Goal: Task Accomplishment & Management: Use online tool/utility

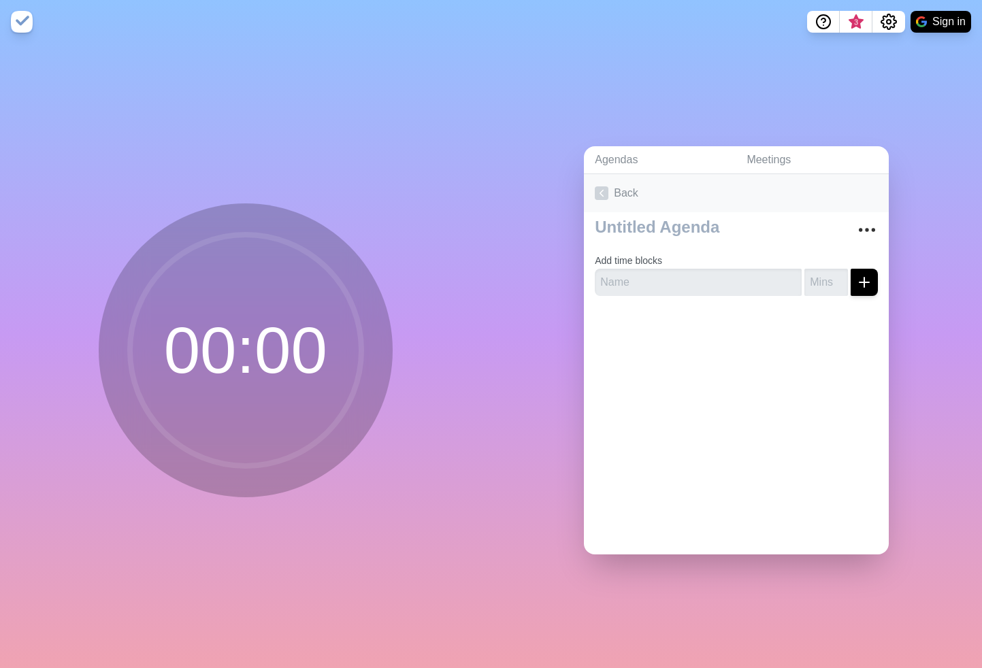
click at [621, 191] on link "Back" at bounding box center [736, 193] width 305 height 38
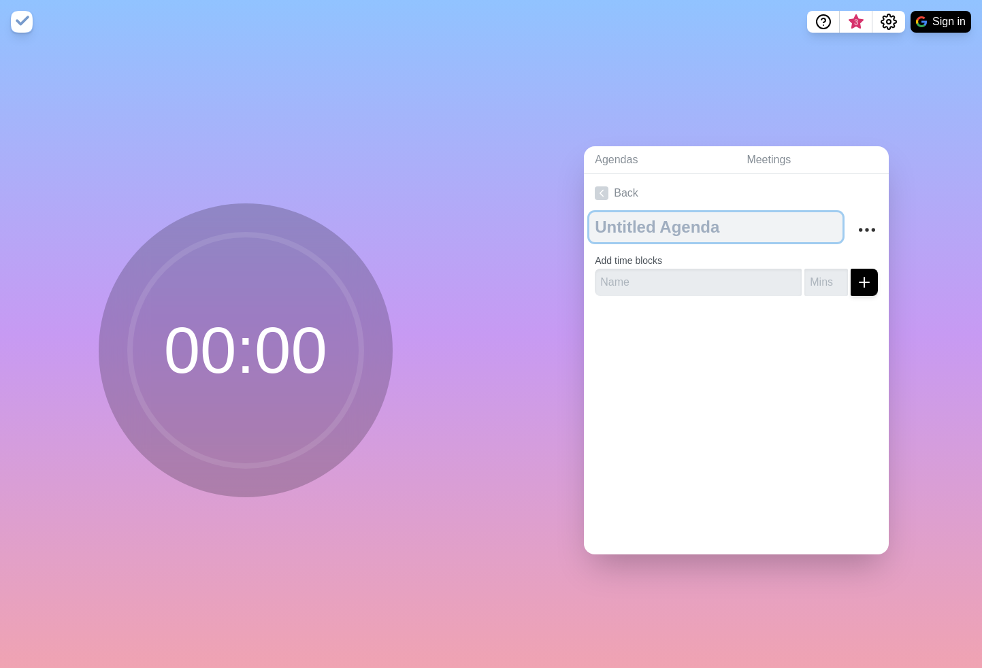
click at [654, 232] on textarea at bounding box center [715, 227] width 253 height 30
type textarea "Product Sync"
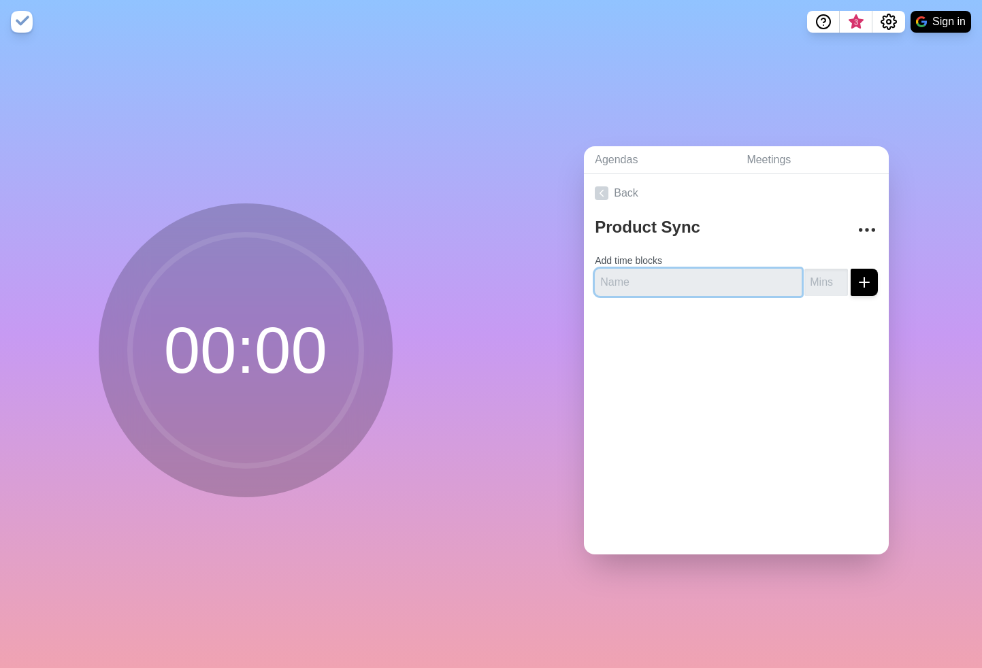
click at [659, 272] on input "text" at bounding box center [698, 282] width 207 height 27
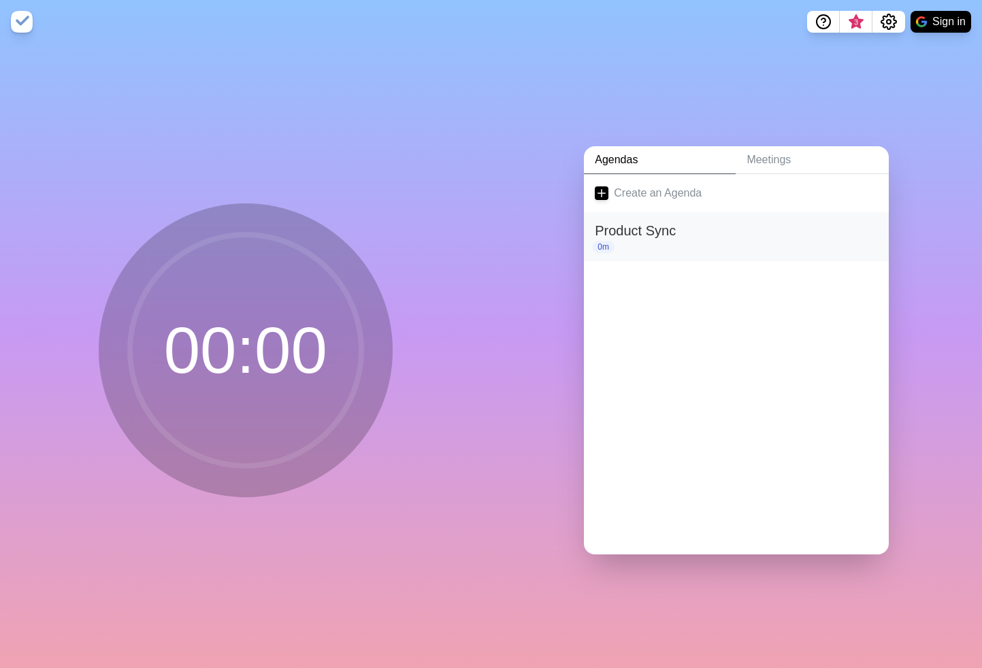
click at [632, 229] on h2 "Product Sync" at bounding box center [736, 231] width 283 height 20
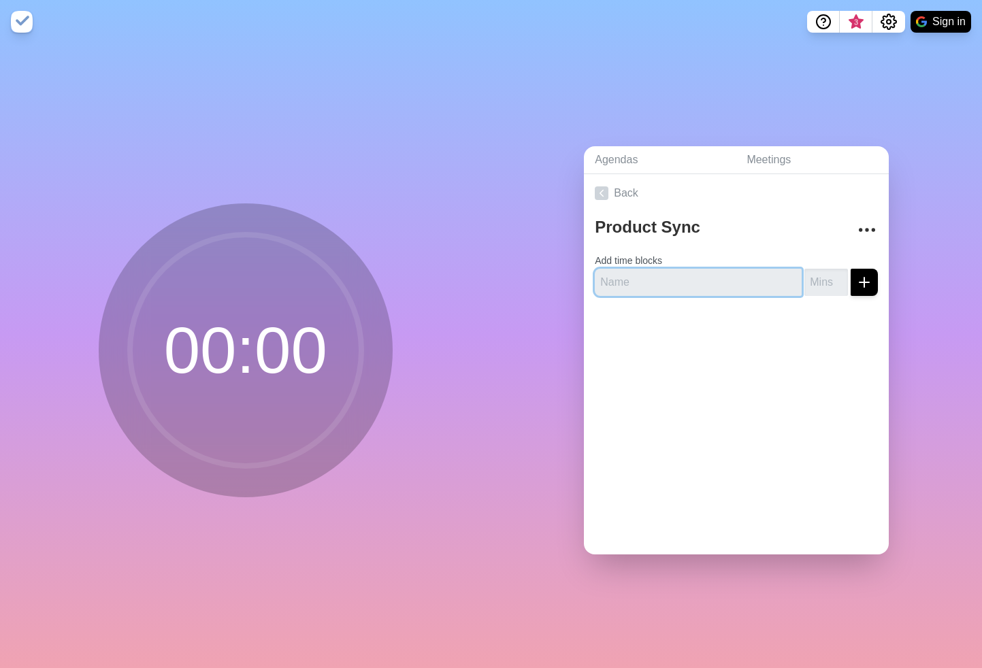
click at [634, 283] on input "text" at bounding box center [698, 282] width 207 height 27
type input "J"
type input "Arjun"
type input "5"
click at [851, 269] on button "submit" at bounding box center [864, 282] width 27 height 27
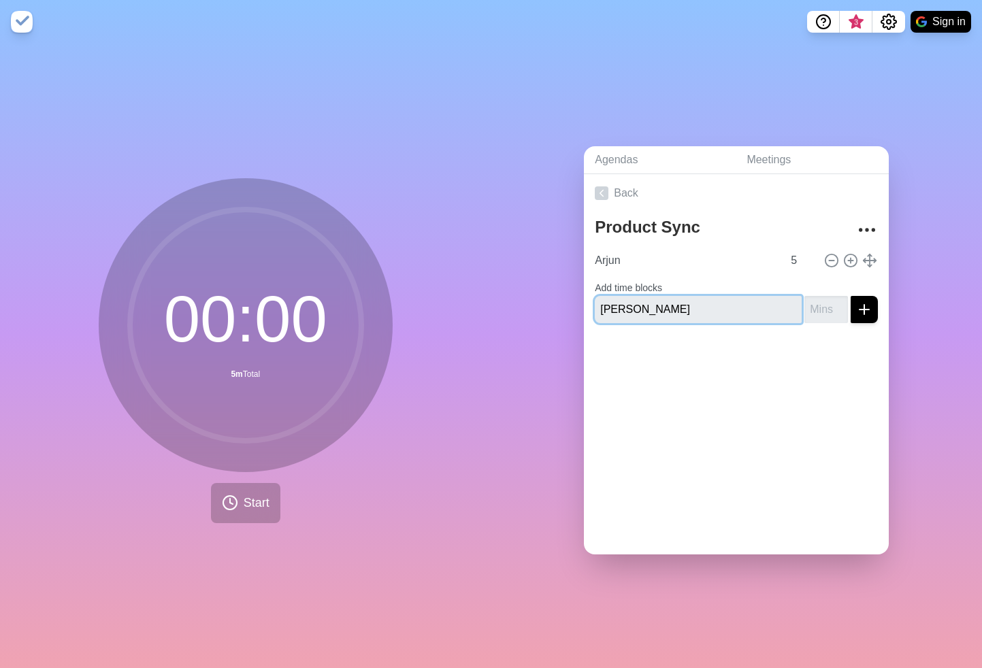
type input "Ali"
type input "5"
click at [851, 296] on button "submit" at bounding box center [864, 309] width 27 height 27
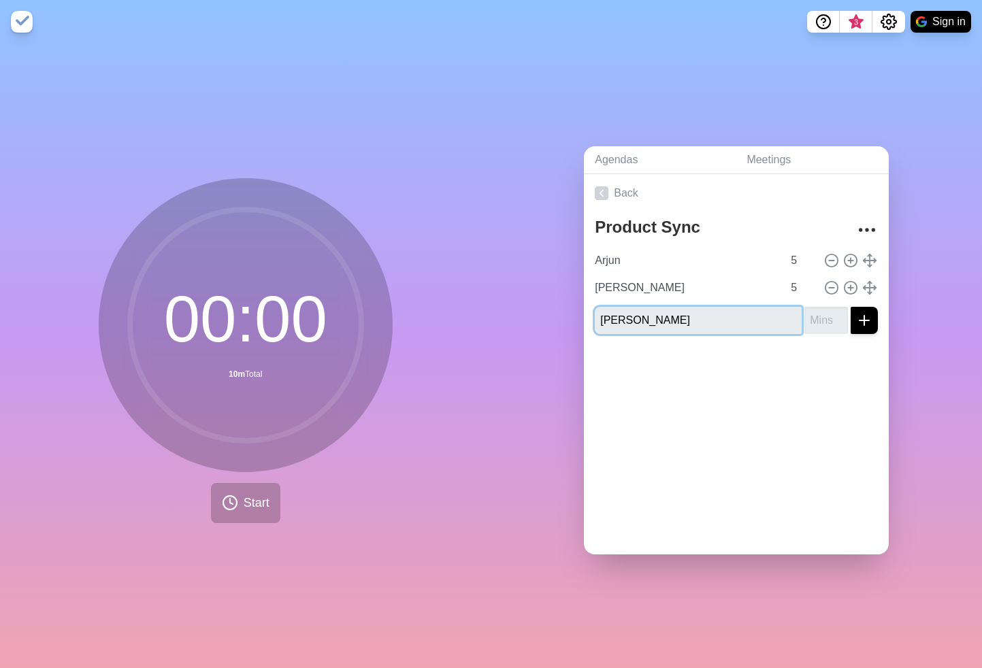
type input "Doug"
type input "5"
click at [851, 307] on button "submit" at bounding box center [864, 320] width 27 height 27
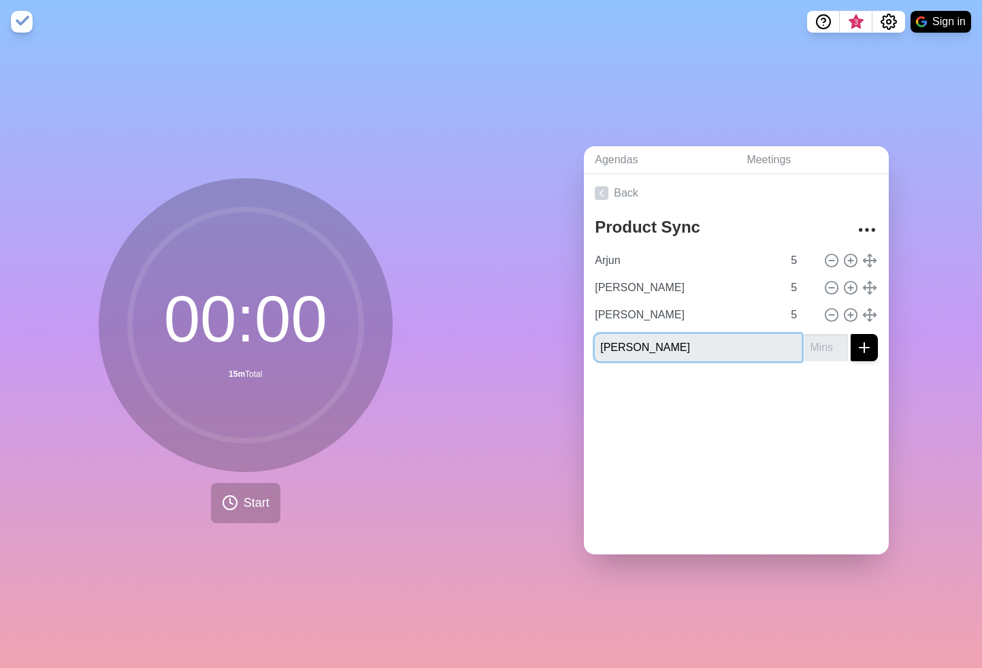
type input "Jairo"
type input "5"
click at [851, 334] on button "submit" at bounding box center [864, 347] width 27 height 27
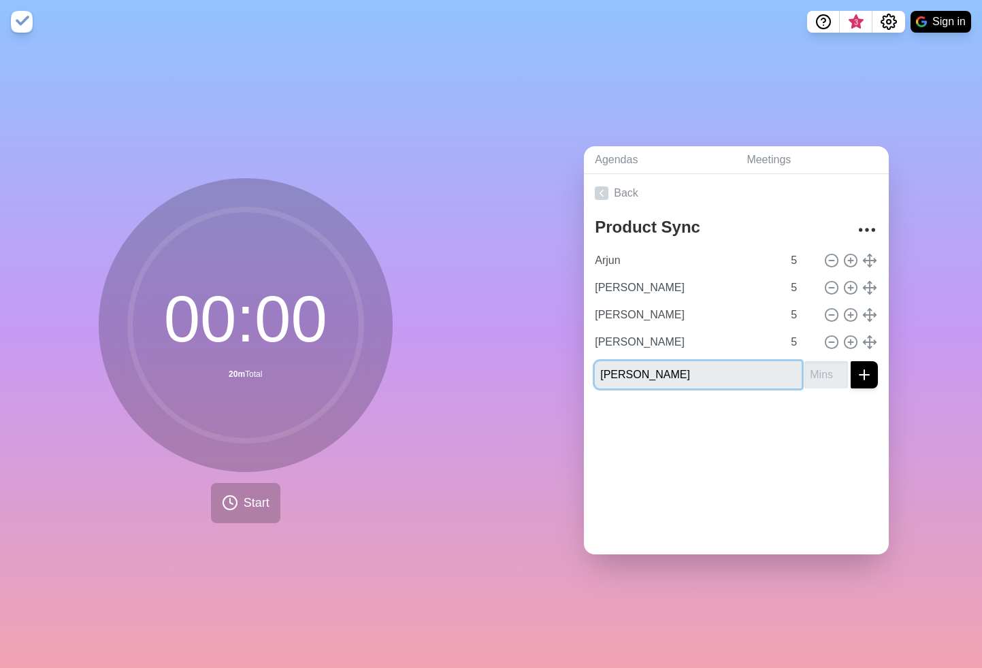
type input "Thad"
type input "5"
click at [851, 361] on button "submit" at bounding box center [864, 374] width 27 height 27
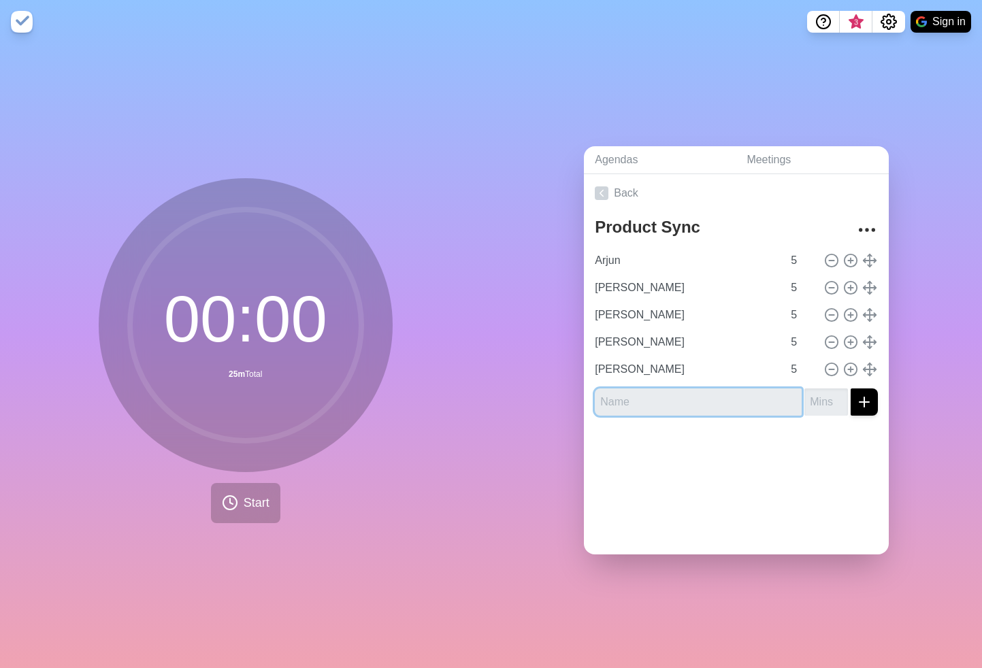
type input "A"
type input "David"
type input "5"
click at [851, 389] on button "submit" at bounding box center [864, 402] width 27 height 27
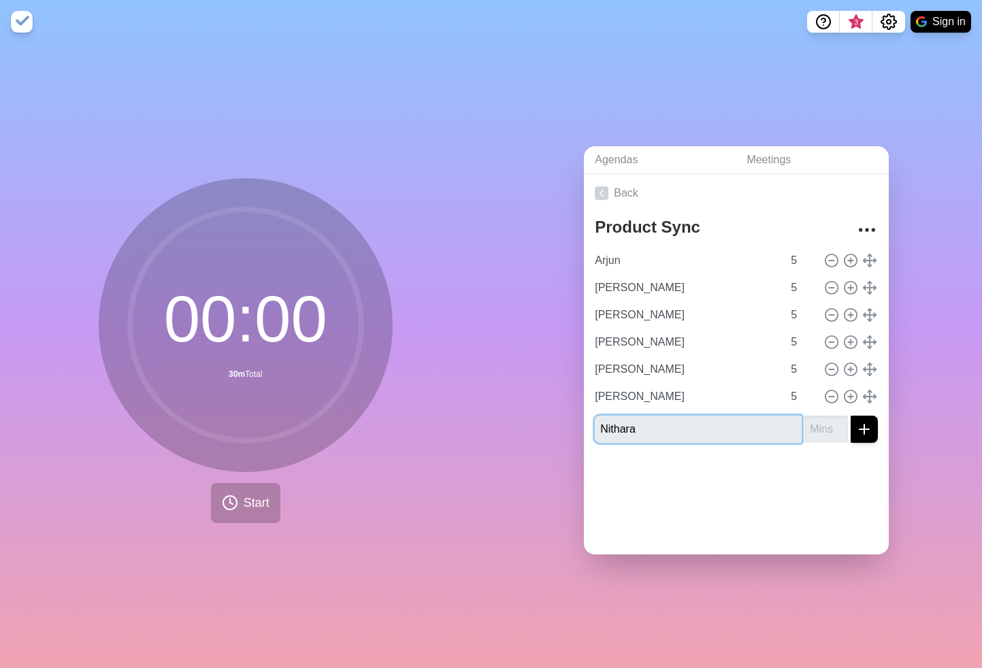
type input "Nithara"
type input "5"
click at [851, 416] on button "submit" at bounding box center [864, 429] width 27 height 27
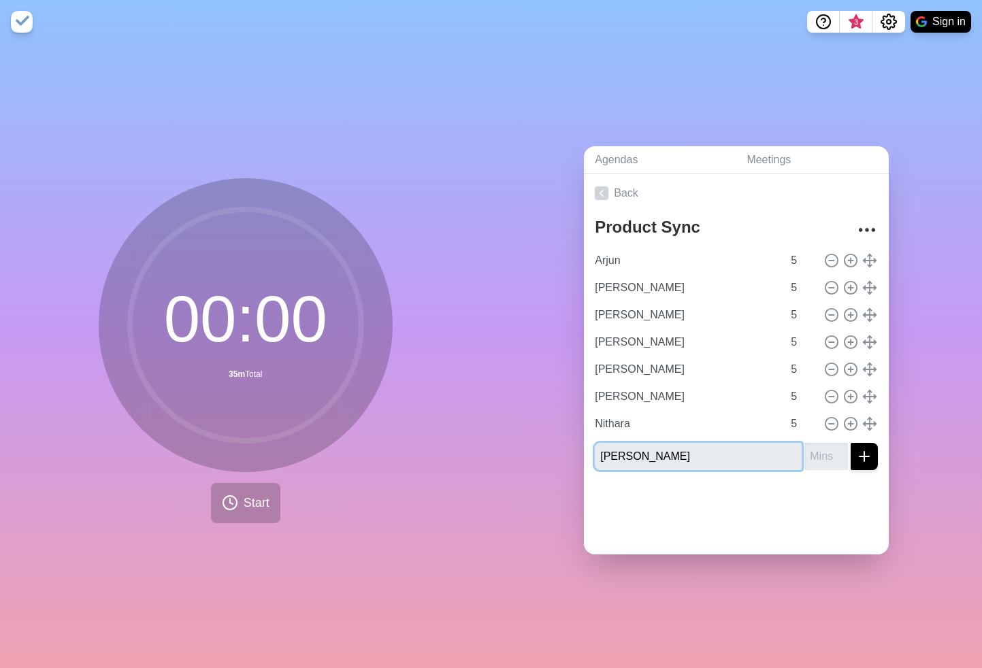
type input "Alessio"
type input "5"
click at [851, 443] on button "submit" at bounding box center [864, 456] width 27 height 27
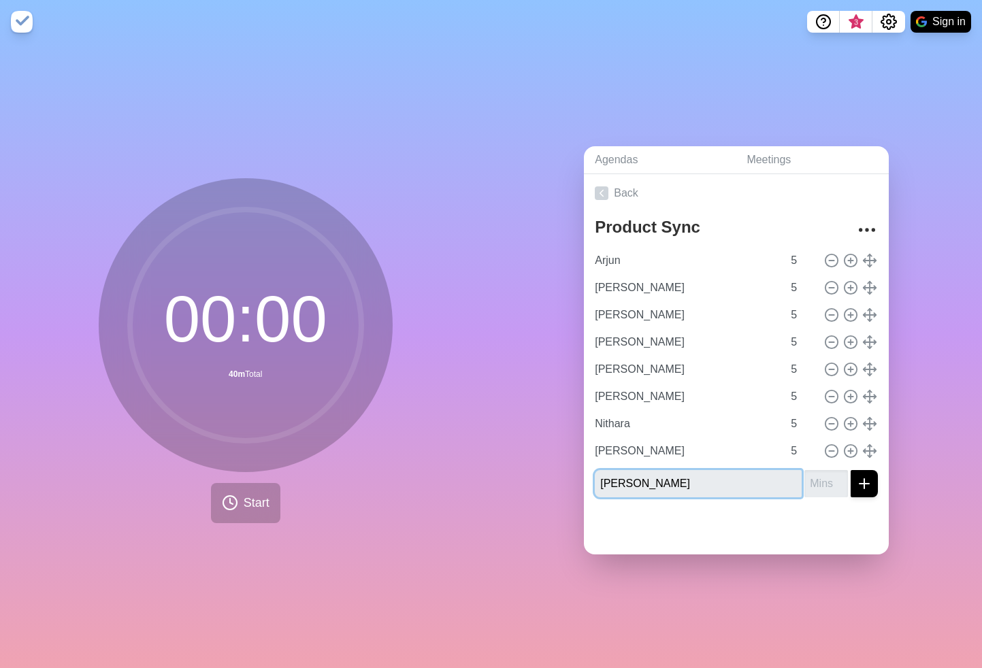
type input "Shylesh"
type input "5"
click at [851, 470] on button "submit" at bounding box center [864, 483] width 27 height 27
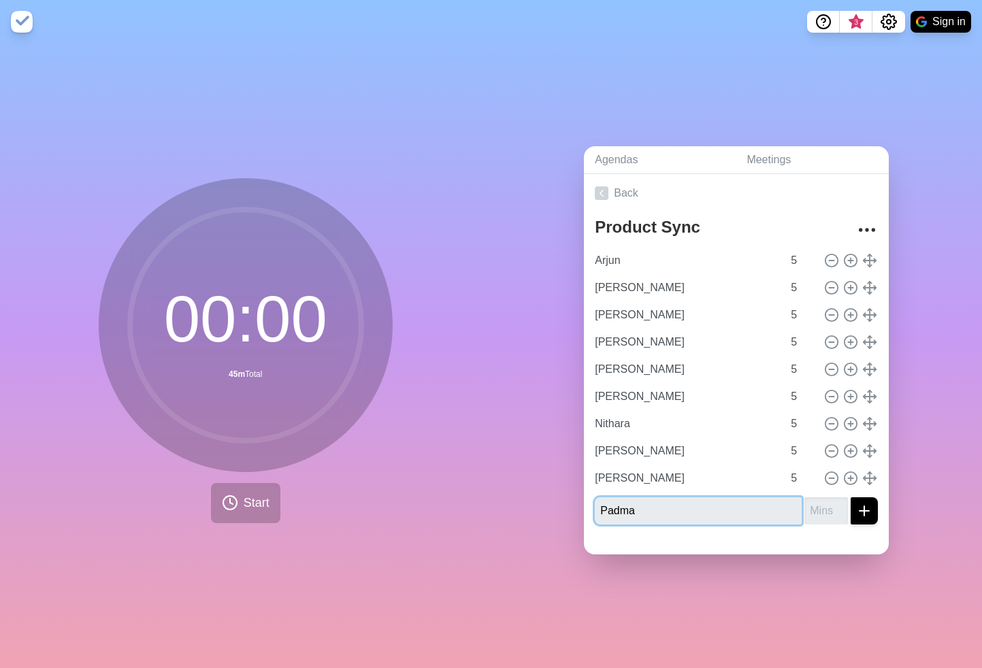
type input "Padma"
type input "5"
click at [860, 505] on icon "submit" at bounding box center [864, 511] width 16 height 16
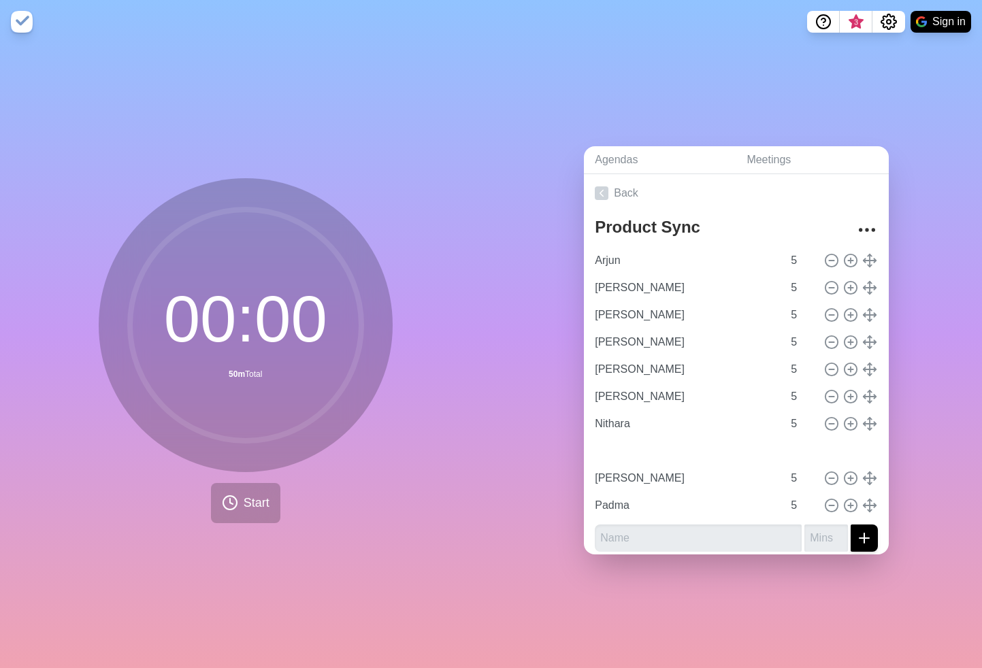
type input "Shylesh"
type input "Alessio"
type input "David"
type input "Nithara"
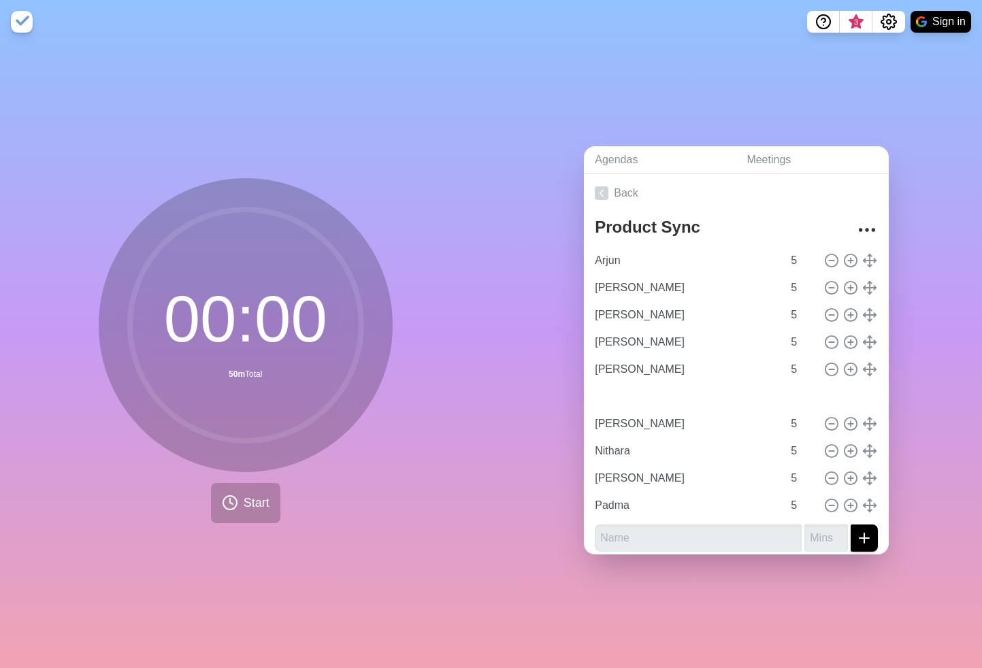
type input "Shylesh"
type input "Padma"
type input "Shylesh"
click at [628, 197] on link "Back" at bounding box center [736, 193] width 305 height 38
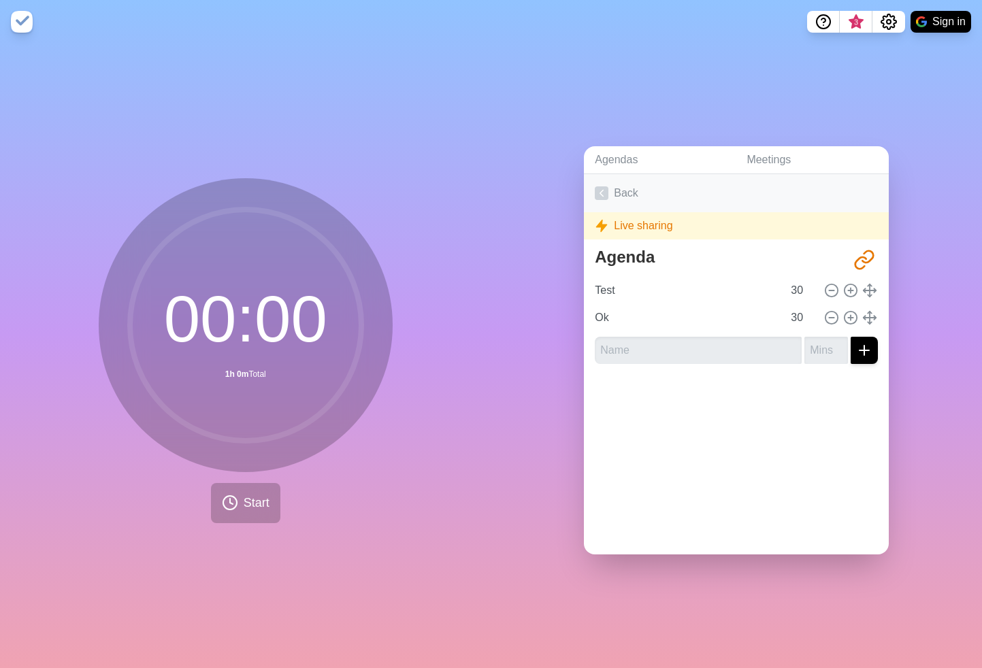
click at [616, 185] on link "Back" at bounding box center [736, 193] width 305 height 38
click at [600, 198] on icon at bounding box center [602, 194] width 14 height 14
click at [639, 192] on link "Back" at bounding box center [736, 193] width 305 height 38
click at [261, 499] on span "Start" at bounding box center [257, 503] width 26 height 18
click at [317, 538] on div "00 : 00 1h 0m Total Start" at bounding box center [245, 356] width 491 height 625
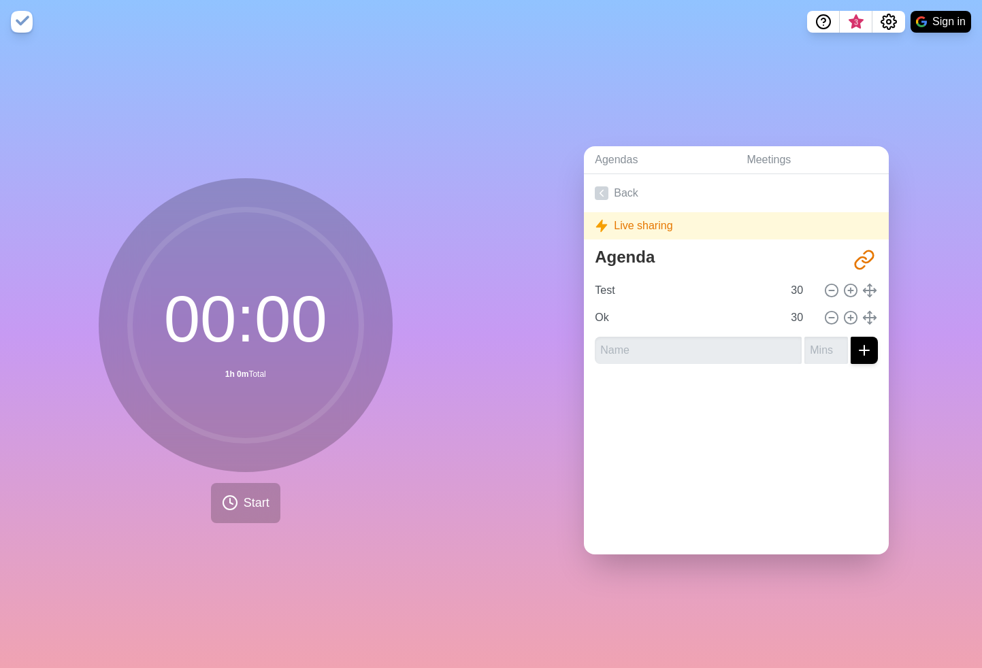
click at [643, 229] on div "Live sharing" at bounding box center [736, 225] width 305 height 27
click at [766, 163] on link "Meetings" at bounding box center [812, 160] width 153 height 28
click at [658, 153] on link "Agendas" at bounding box center [660, 160] width 152 height 28
click at [615, 161] on link "Agendas" at bounding box center [660, 160] width 152 height 28
click at [607, 188] on icon at bounding box center [602, 194] width 14 height 14
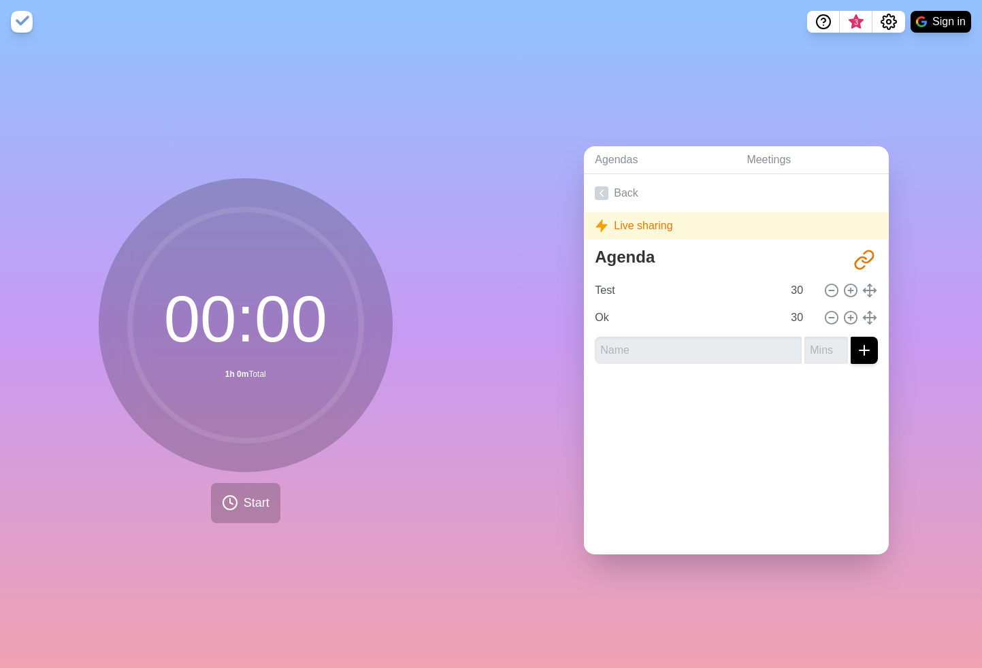
click at [16, 26] on img at bounding box center [22, 22] width 22 height 22
click at [834, 296] on circle at bounding box center [832, 291] width 12 height 12
click at [862, 253] on icon "Share link" at bounding box center [865, 260] width 22 height 22
click at [621, 226] on div "Live sharing" at bounding box center [736, 225] width 305 height 27
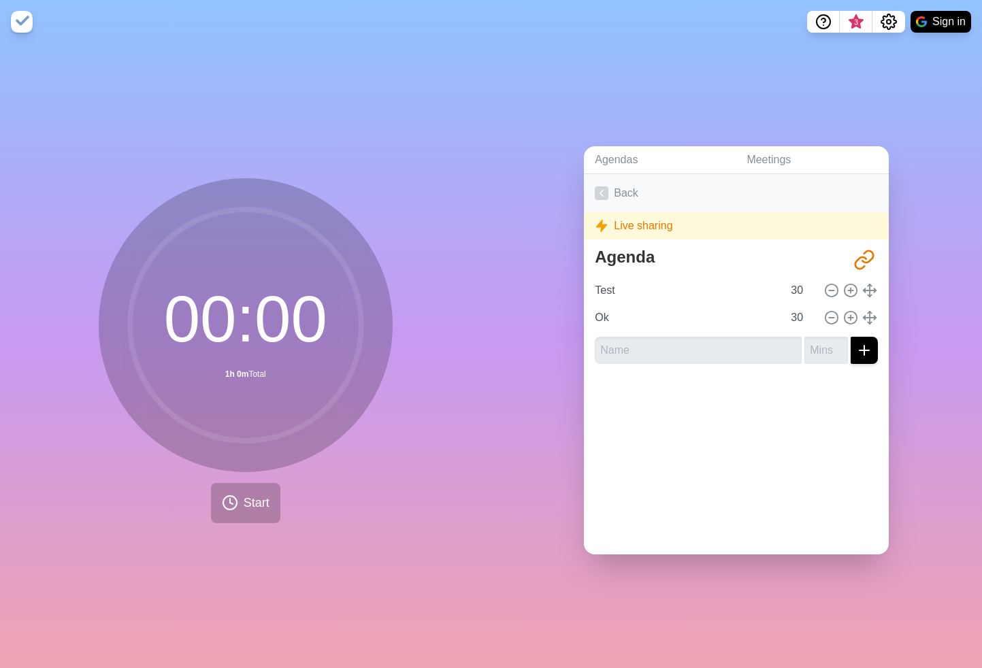
click at [602, 191] on polyline at bounding box center [601, 194] width 3 height 6
